Goal: Information Seeking & Learning: Find specific fact

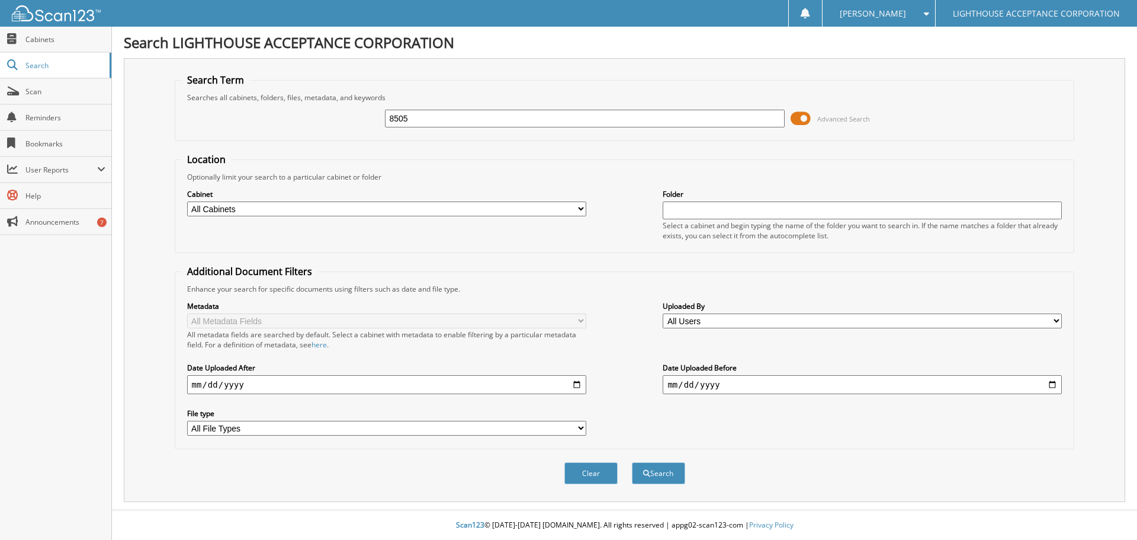
type input "8505"
click at [632, 462] on button "Search" at bounding box center [658, 473] width 53 height 22
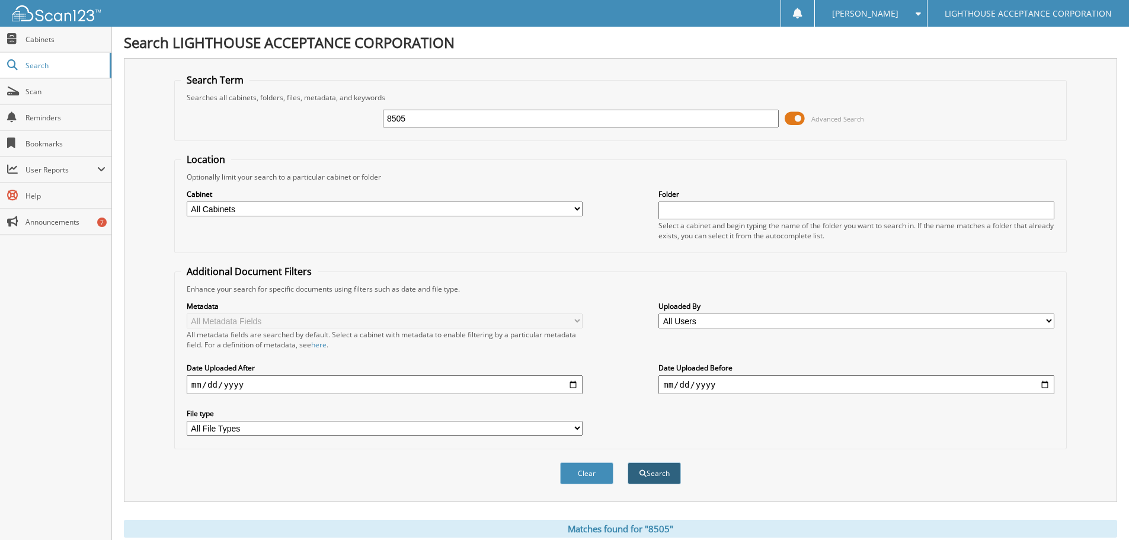
click at [651, 467] on button "Search" at bounding box center [653, 473] width 53 height 22
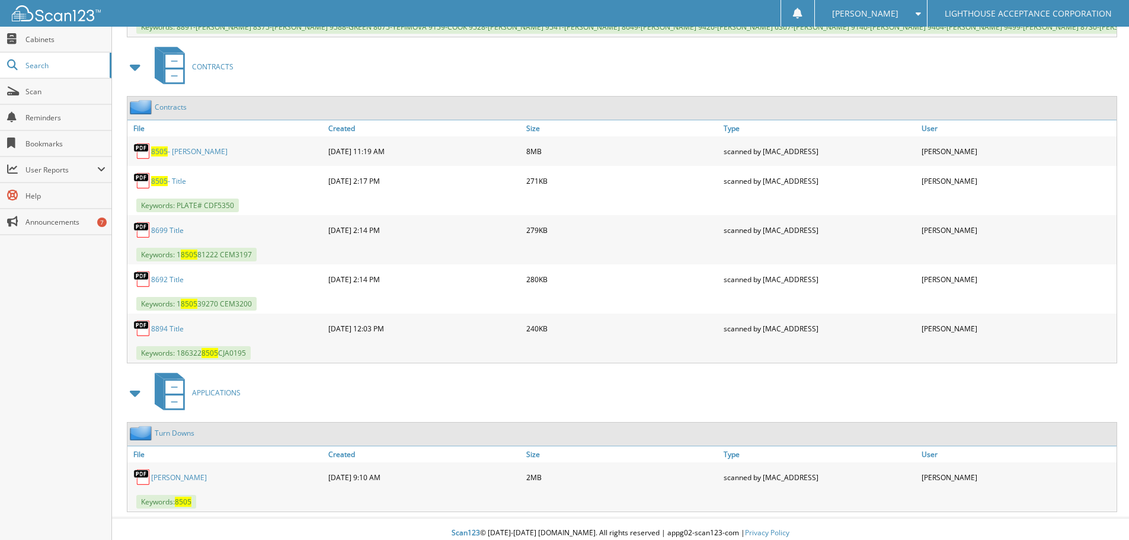
scroll to position [1065, 0]
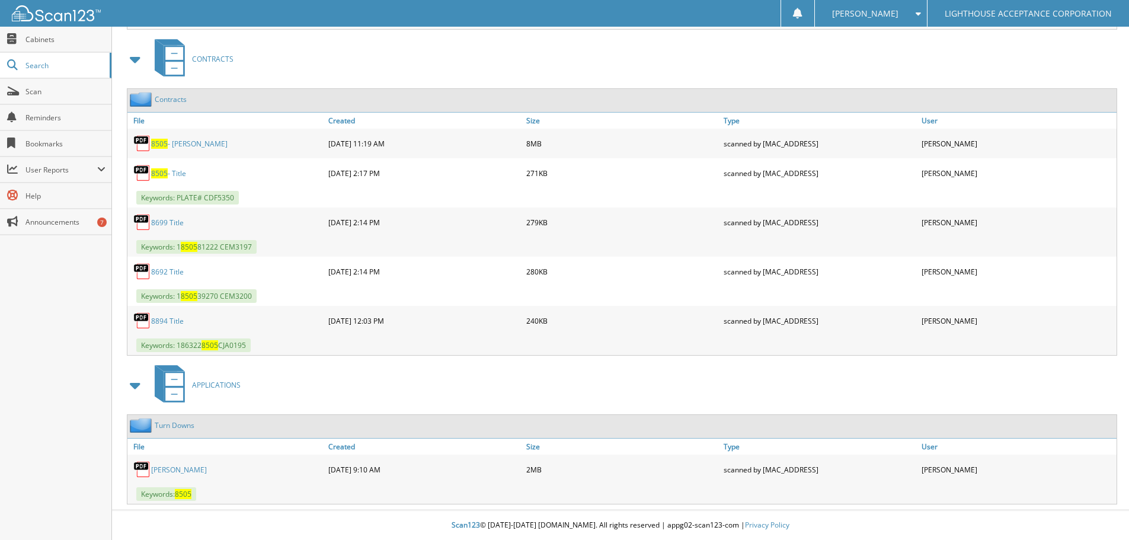
click at [207, 143] on link "8505 - Rodriguez-Angel, Fernando" at bounding box center [189, 144] width 76 height 10
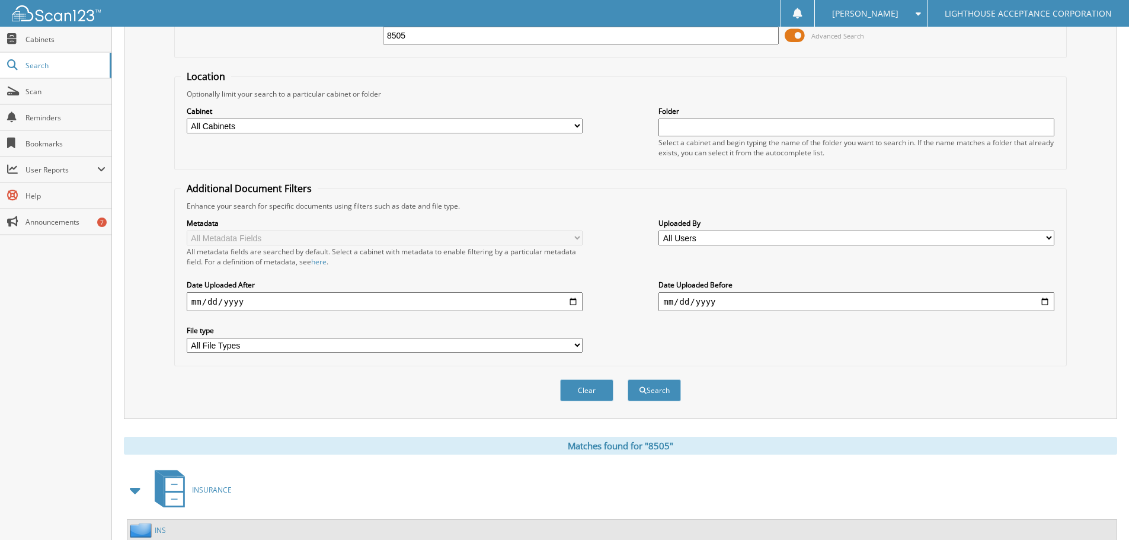
scroll to position [0, 0]
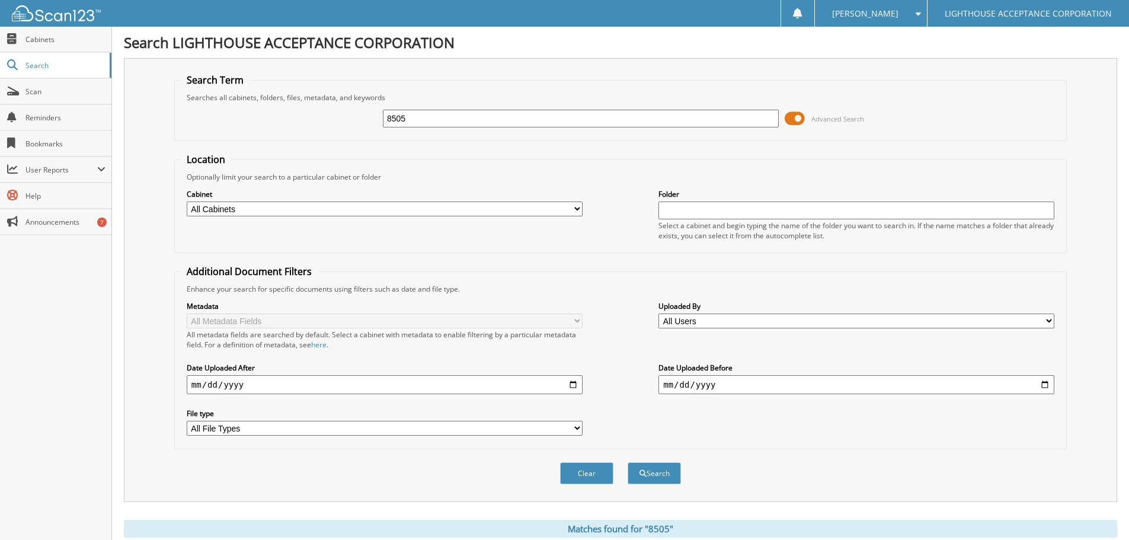
click at [440, 121] on input "8505" at bounding box center [581, 119] width 396 height 18
click at [673, 466] on button "Search" at bounding box center [653, 473] width 53 height 22
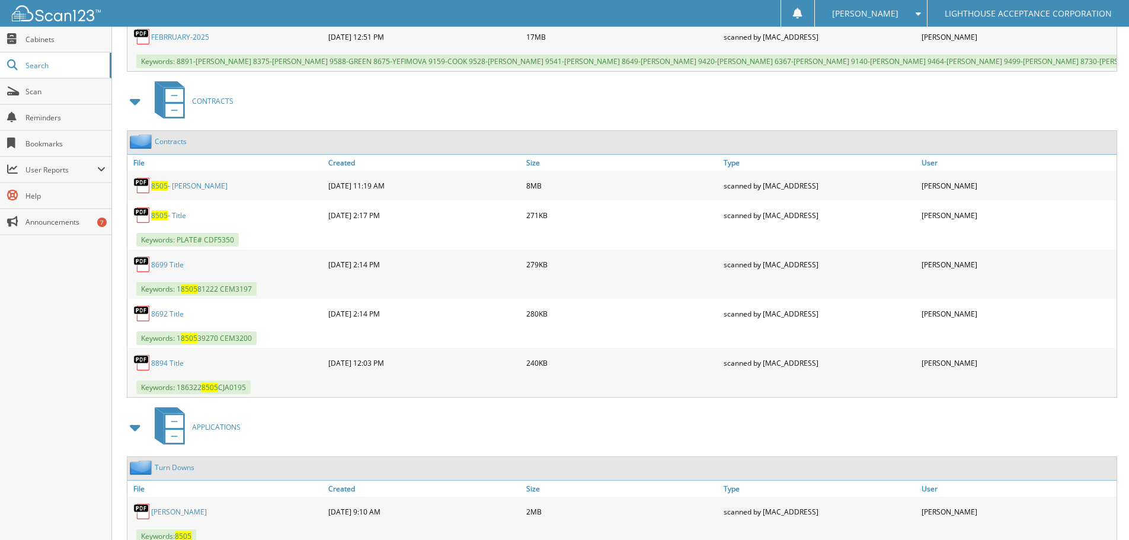
scroll to position [1065, 0]
